Goal: Task Accomplishment & Management: Manage account settings

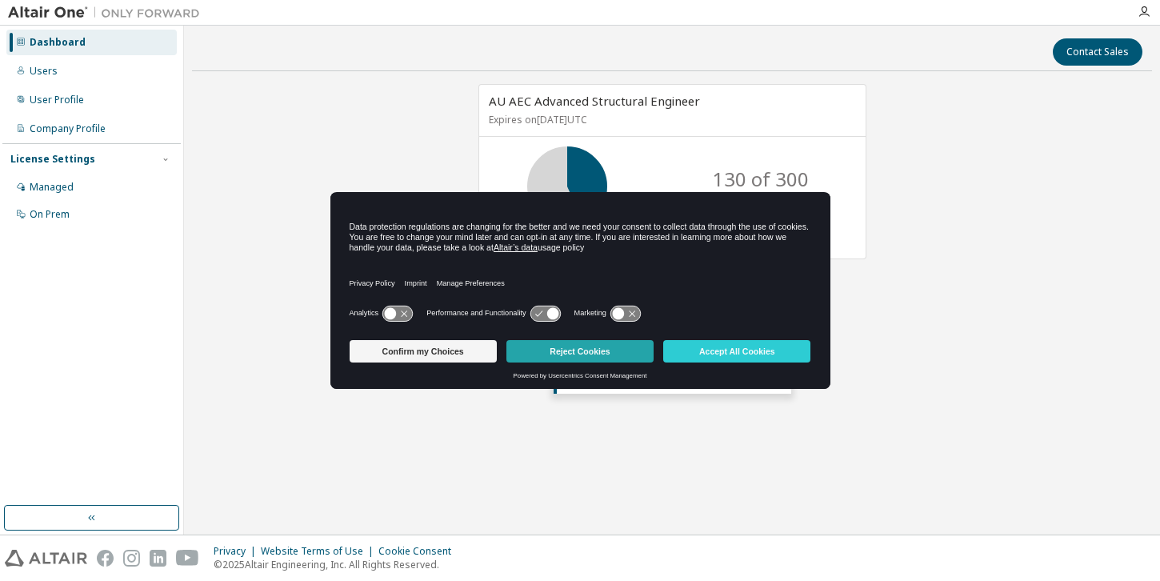
click at [583, 353] on button "Reject Cookies" at bounding box center [579, 351] width 147 height 22
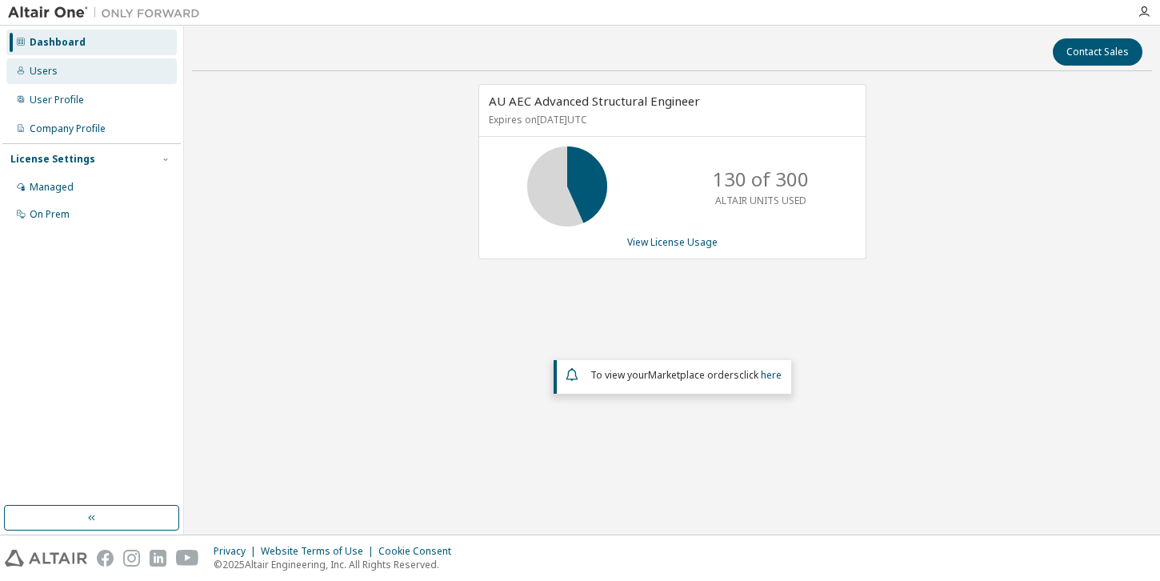
click at [70, 77] on div "Users" at bounding box center [91, 71] width 170 height 26
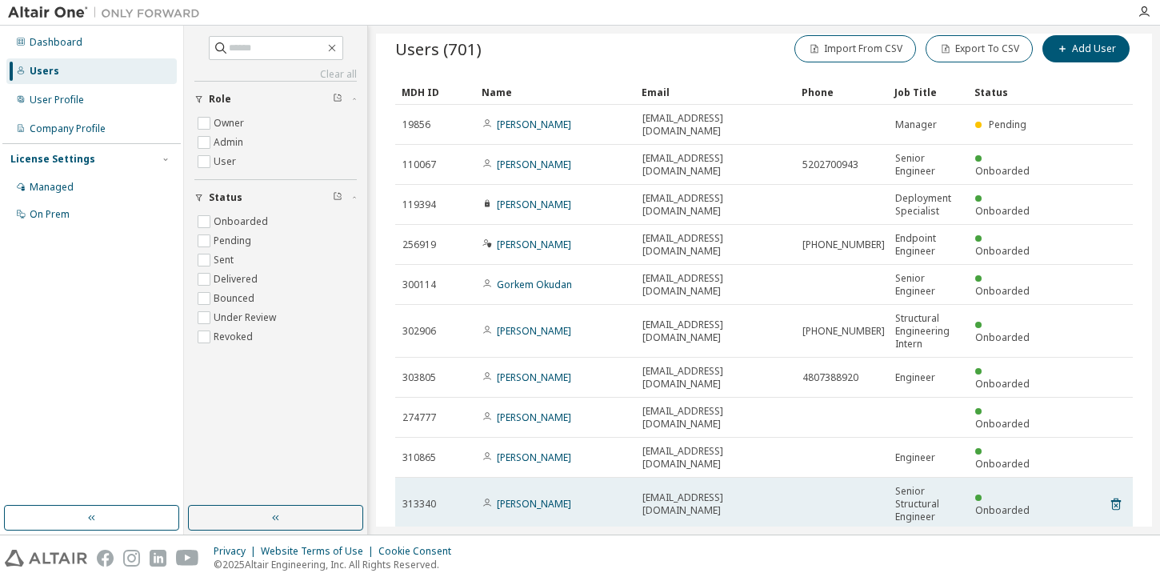
scroll to position [48, 0]
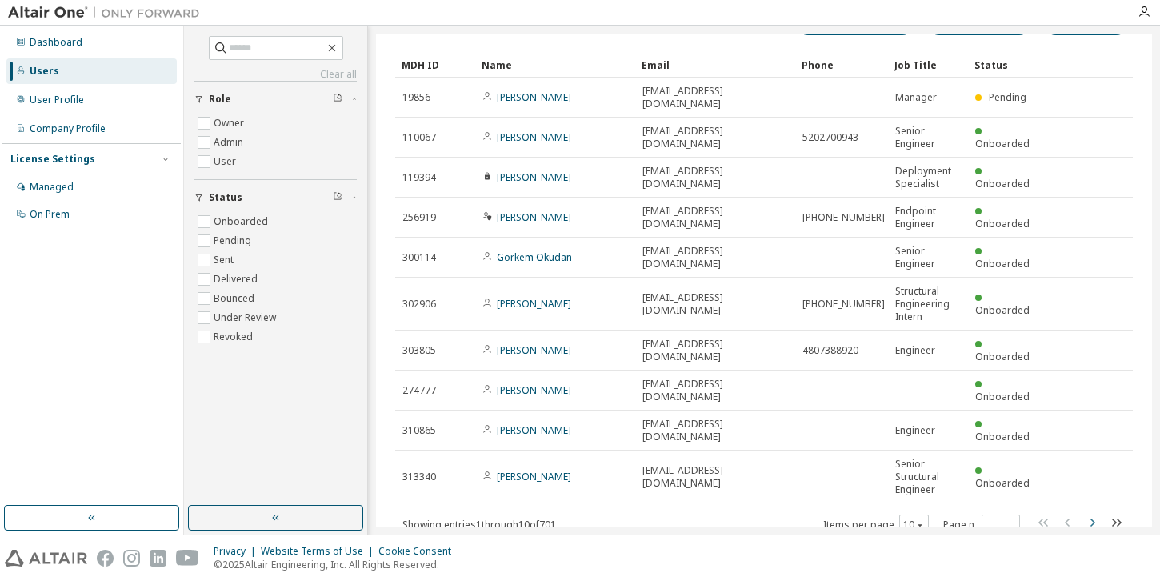
click at [1084, 513] on icon "button" at bounding box center [1091, 522] width 19 height 19
type input "*"
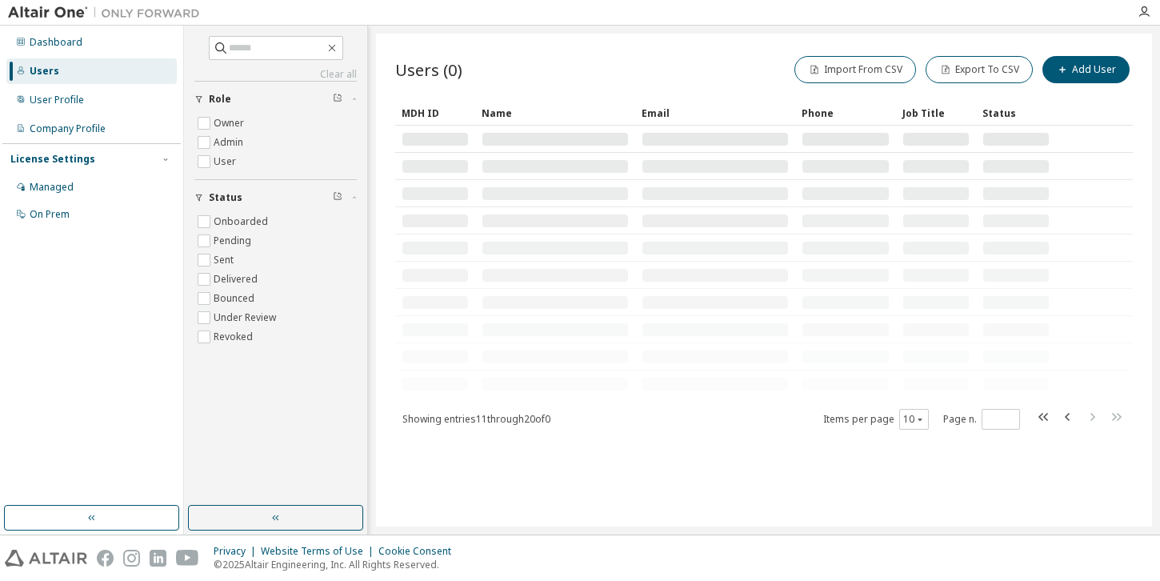
scroll to position [0, 0]
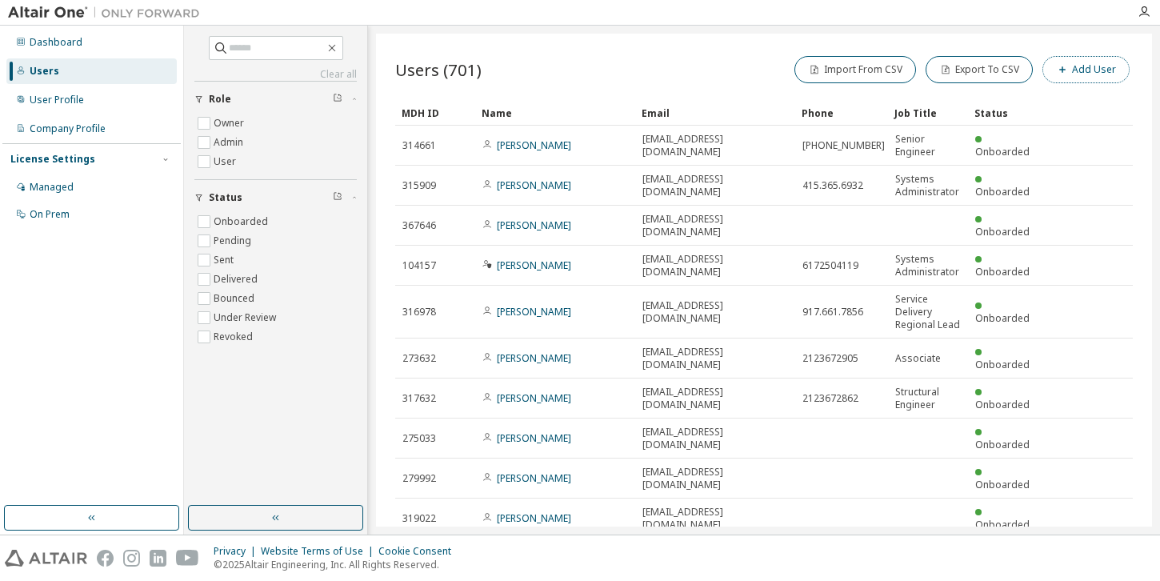
click at [1044, 69] on button "Add User" at bounding box center [1085, 69] width 87 height 27
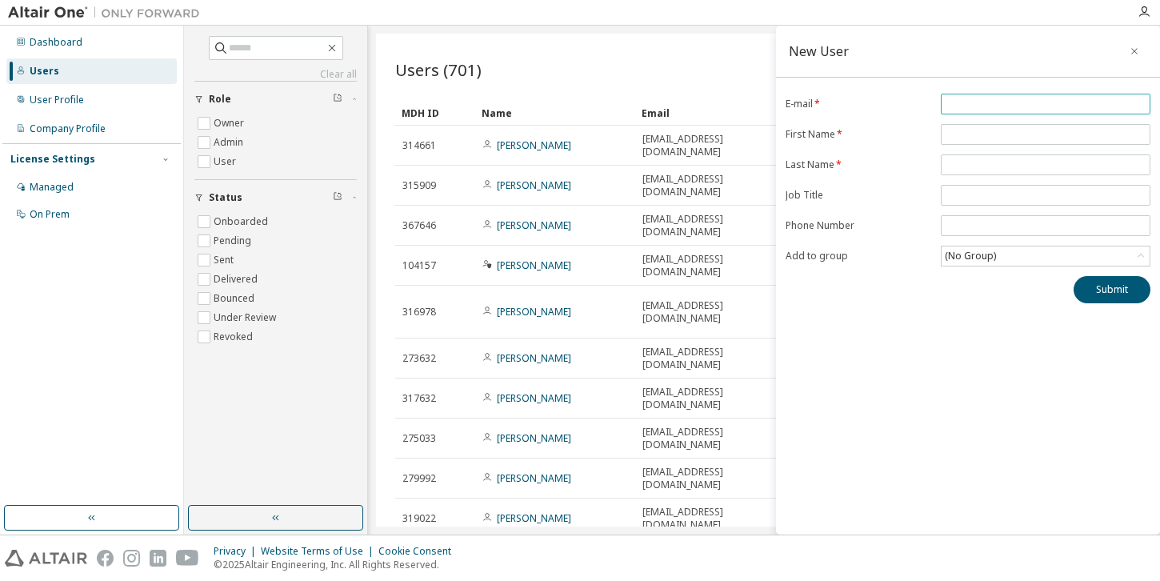
click at [978, 105] on input "email" at bounding box center [1046, 104] width 202 height 13
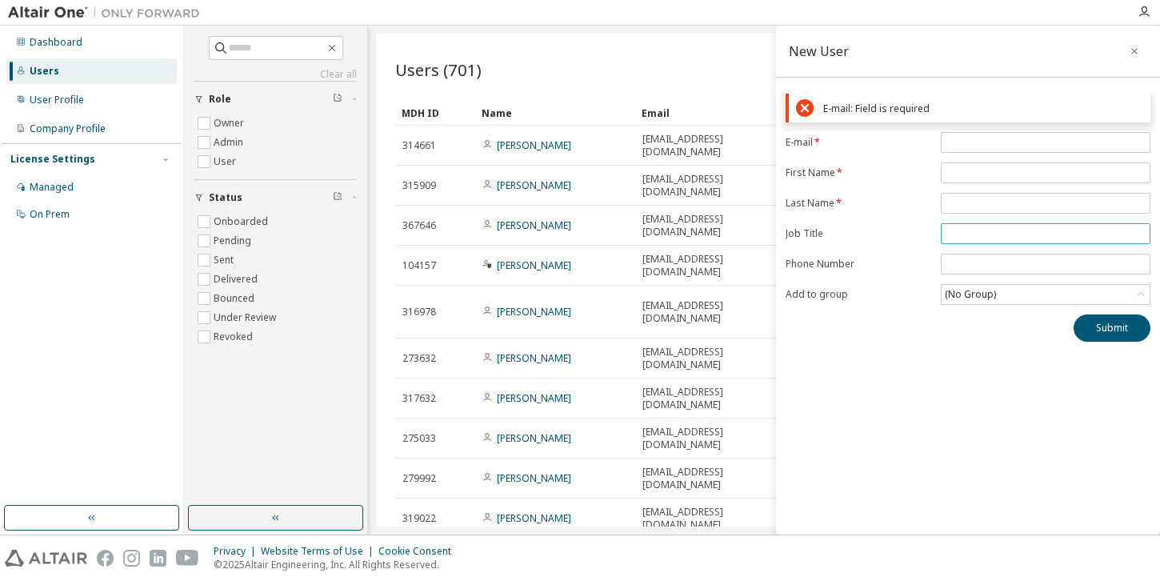
click at [961, 190] on form "E-mail * First Name * Last Name * Job Title Phone Number Add to group (No Group)" at bounding box center [967, 218] width 365 height 173
click at [978, 320] on div "Submit" at bounding box center [967, 327] width 365 height 27
click at [1128, 43] on button "button" at bounding box center [1134, 51] width 26 height 26
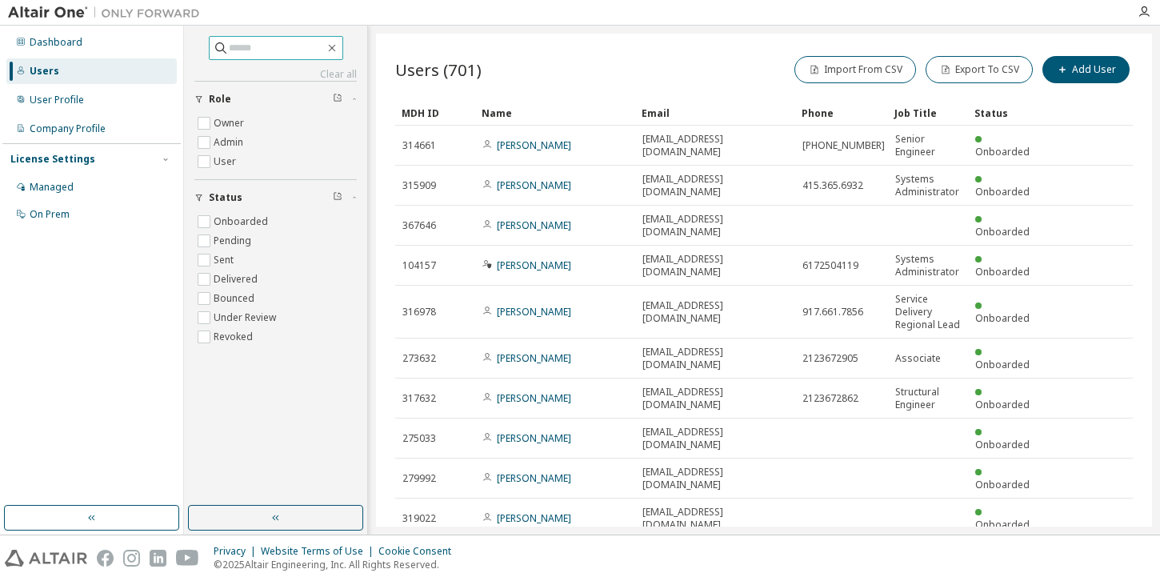
click at [262, 57] on span at bounding box center [276, 48] width 134 height 24
click at [262, 50] on input "text" at bounding box center [277, 48] width 96 height 16
type input "*****"
type input "*"
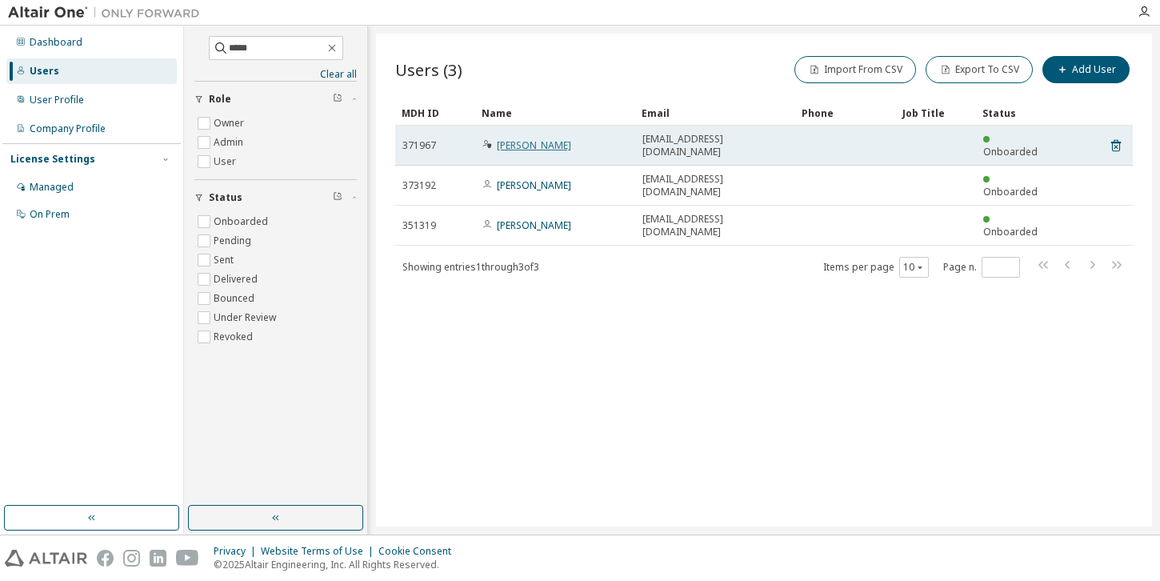
click at [527, 141] on link "Akash Vani" at bounding box center [534, 145] width 74 height 14
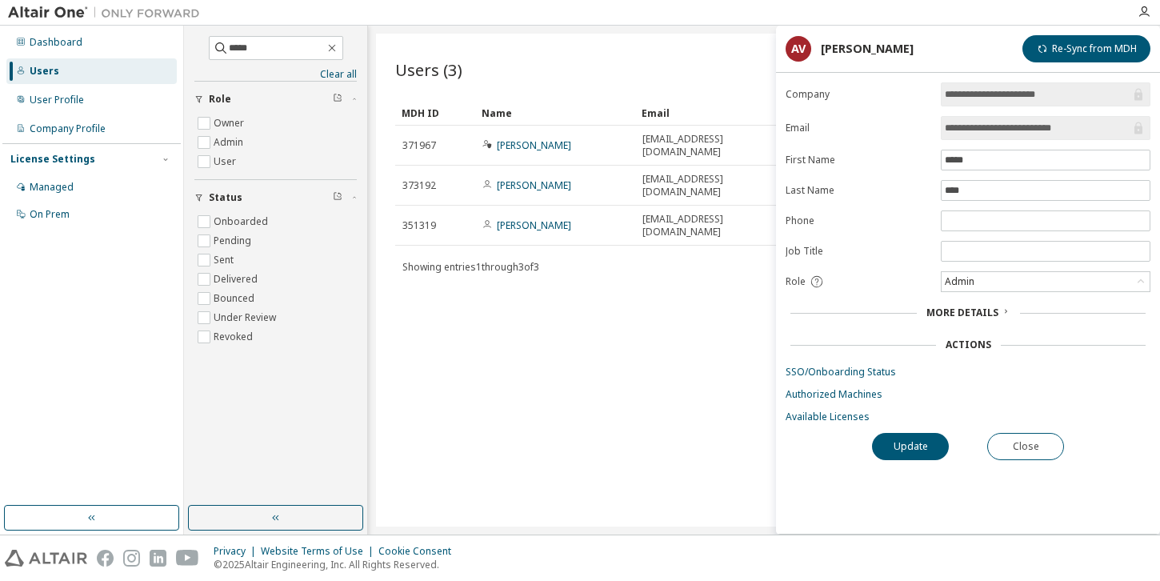
click at [1001, 309] on icon at bounding box center [1006, 311] width 10 height 10
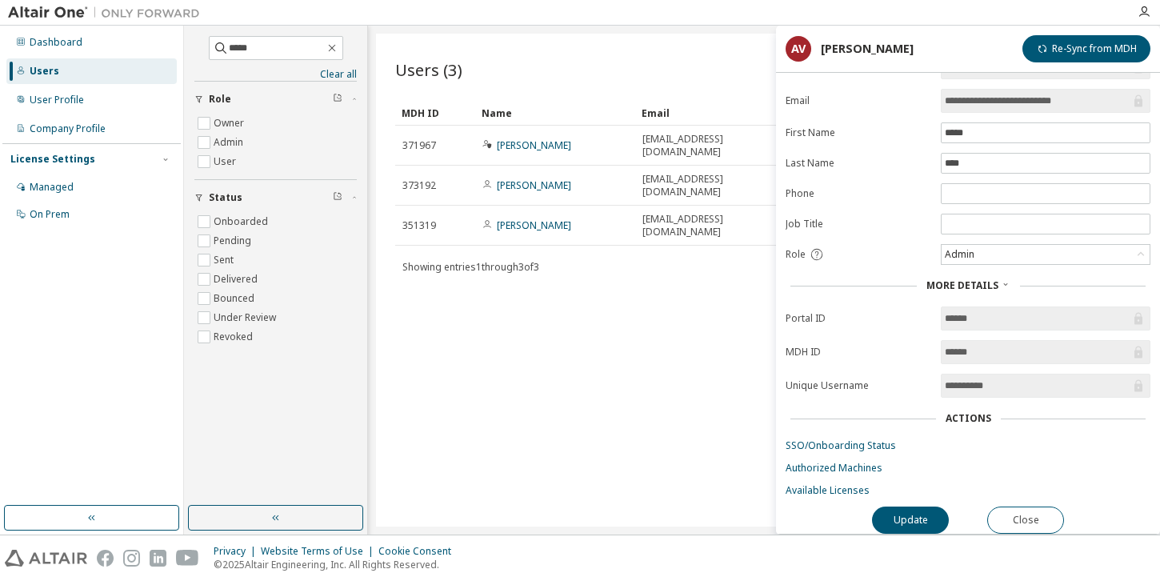
scroll to position [35, 0]
click at [1022, 516] on button "Close" at bounding box center [1025, 519] width 77 height 27
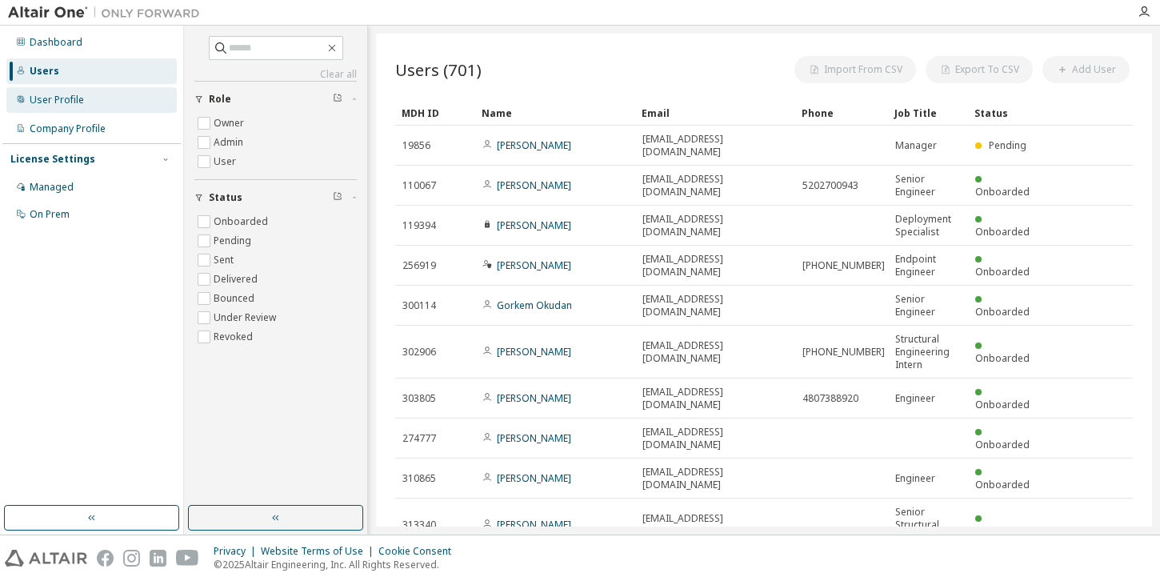
click at [66, 98] on div "User Profile" at bounding box center [57, 100] width 54 height 13
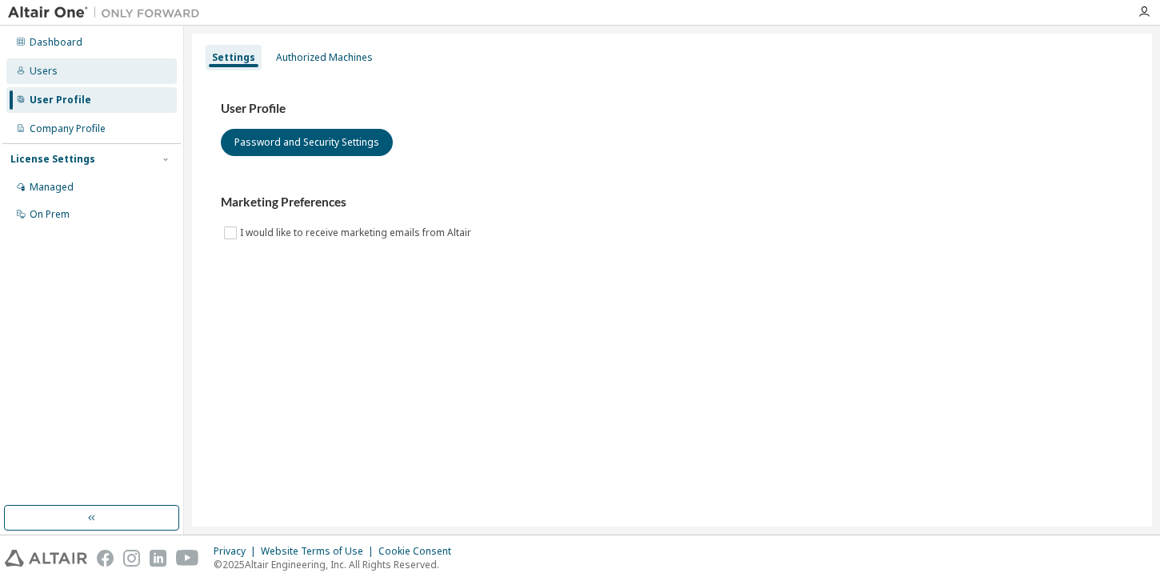
click at [58, 77] on div "Users" at bounding box center [91, 71] width 170 height 26
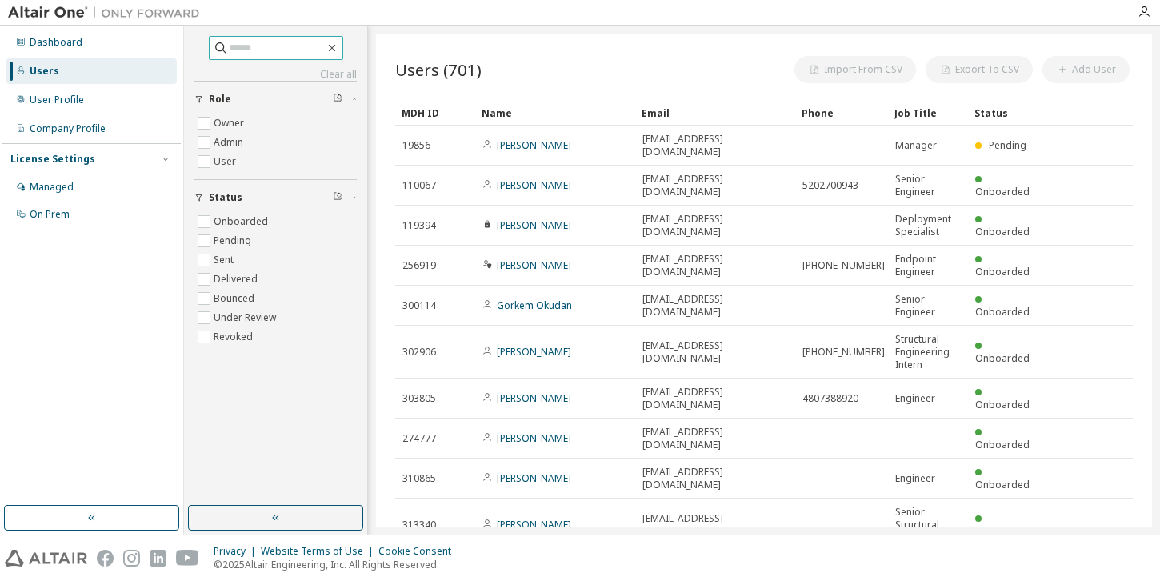
click at [260, 44] on input "text" at bounding box center [277, 48] width 96 height 16
type input "**********"
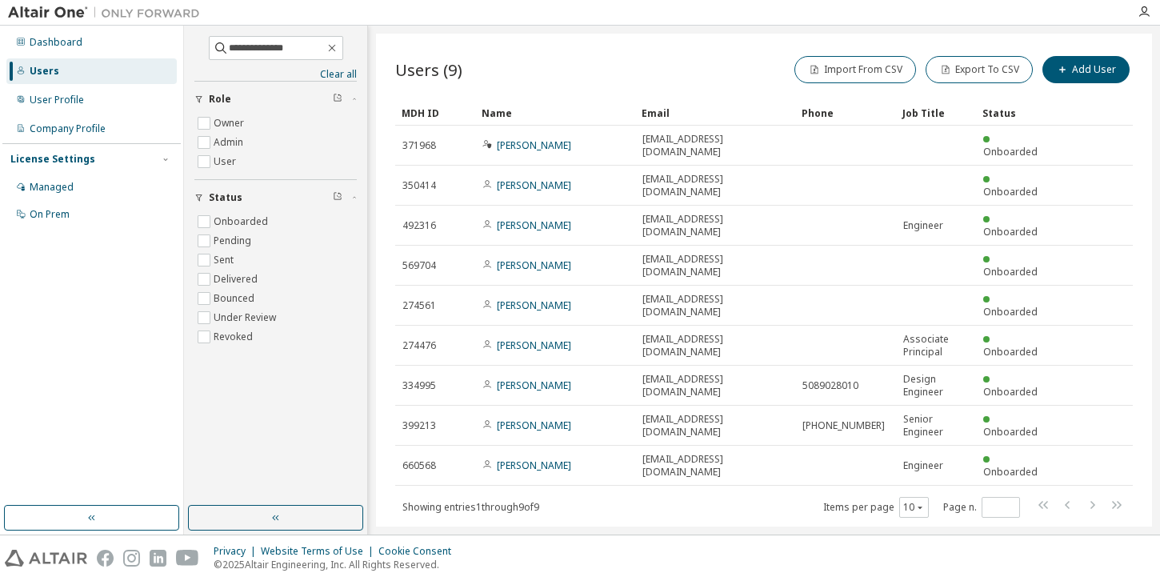
click at [669, 496] on div "Users (9) Import From CSV Export To CSV Add User Clear Load Save Save As Field …" at bounding box center [764, 280] width 776 height 493
